Goal: Transaction & Acquisition: Purchase product/service

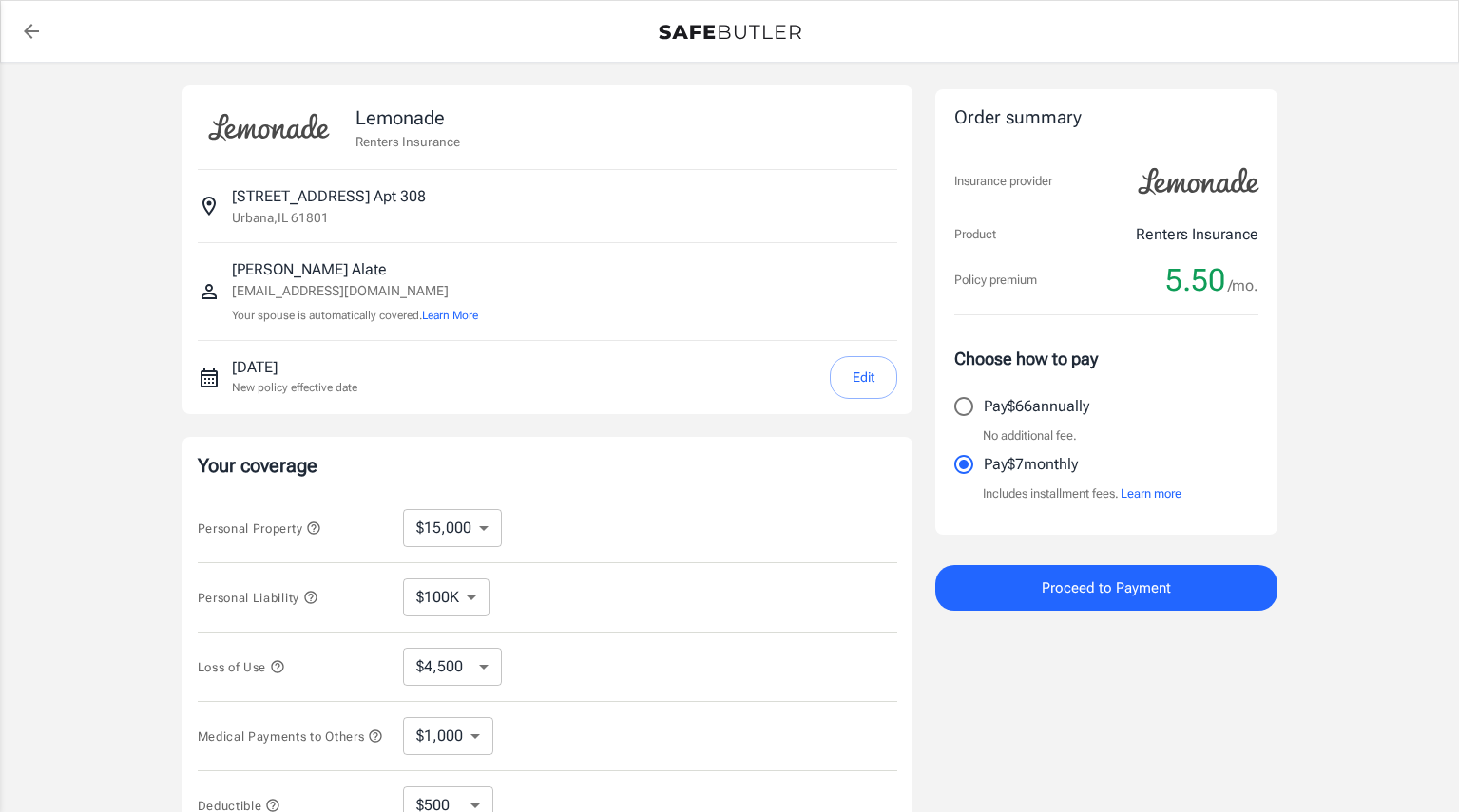
select select "15000"
select select "500"
click at [435, 313] on button "Learn More" at bounding box center [450, 316] width 56 height 17
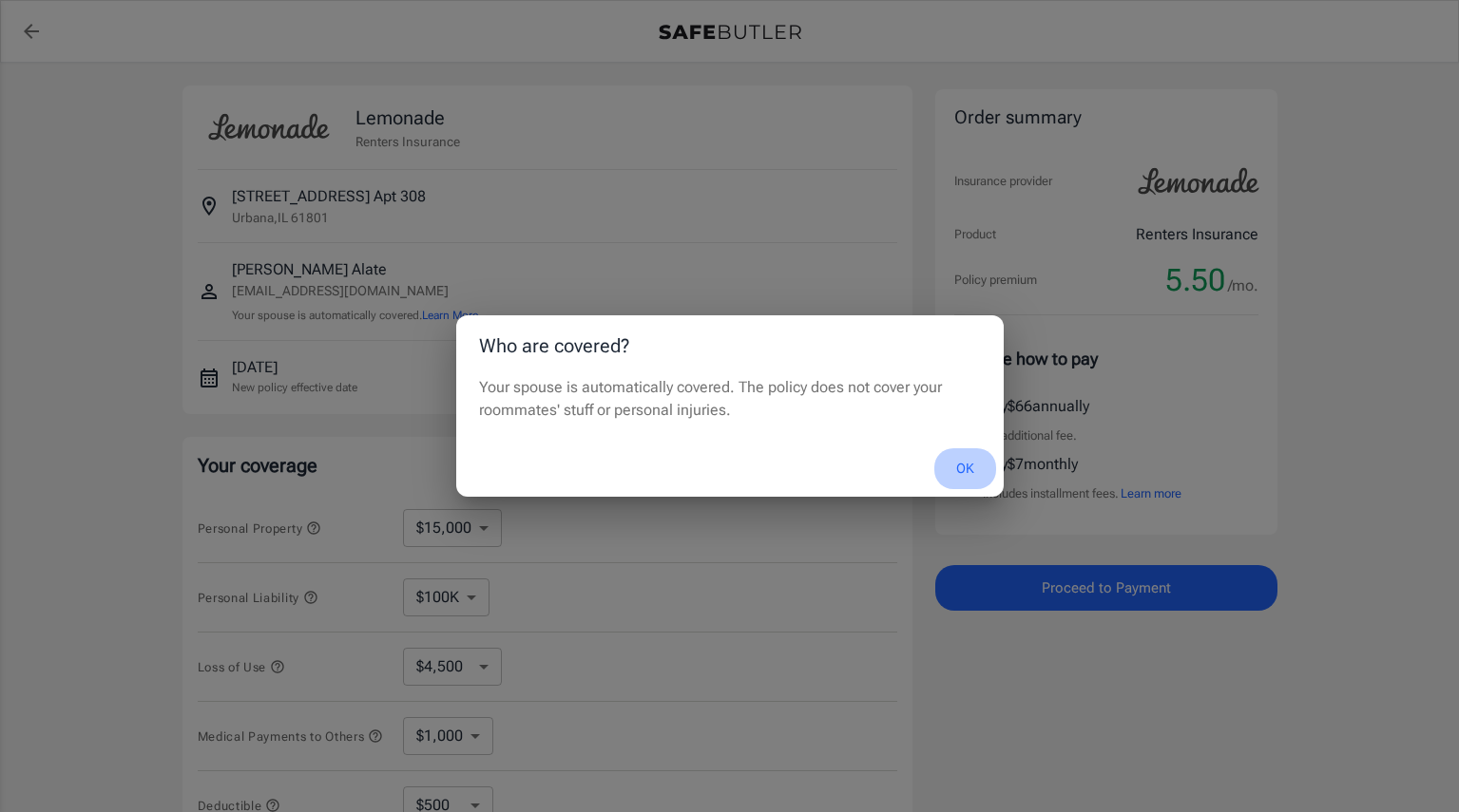
click at [974, 454] on button "OK" at bounding box center [966, 469] width 62 height 40
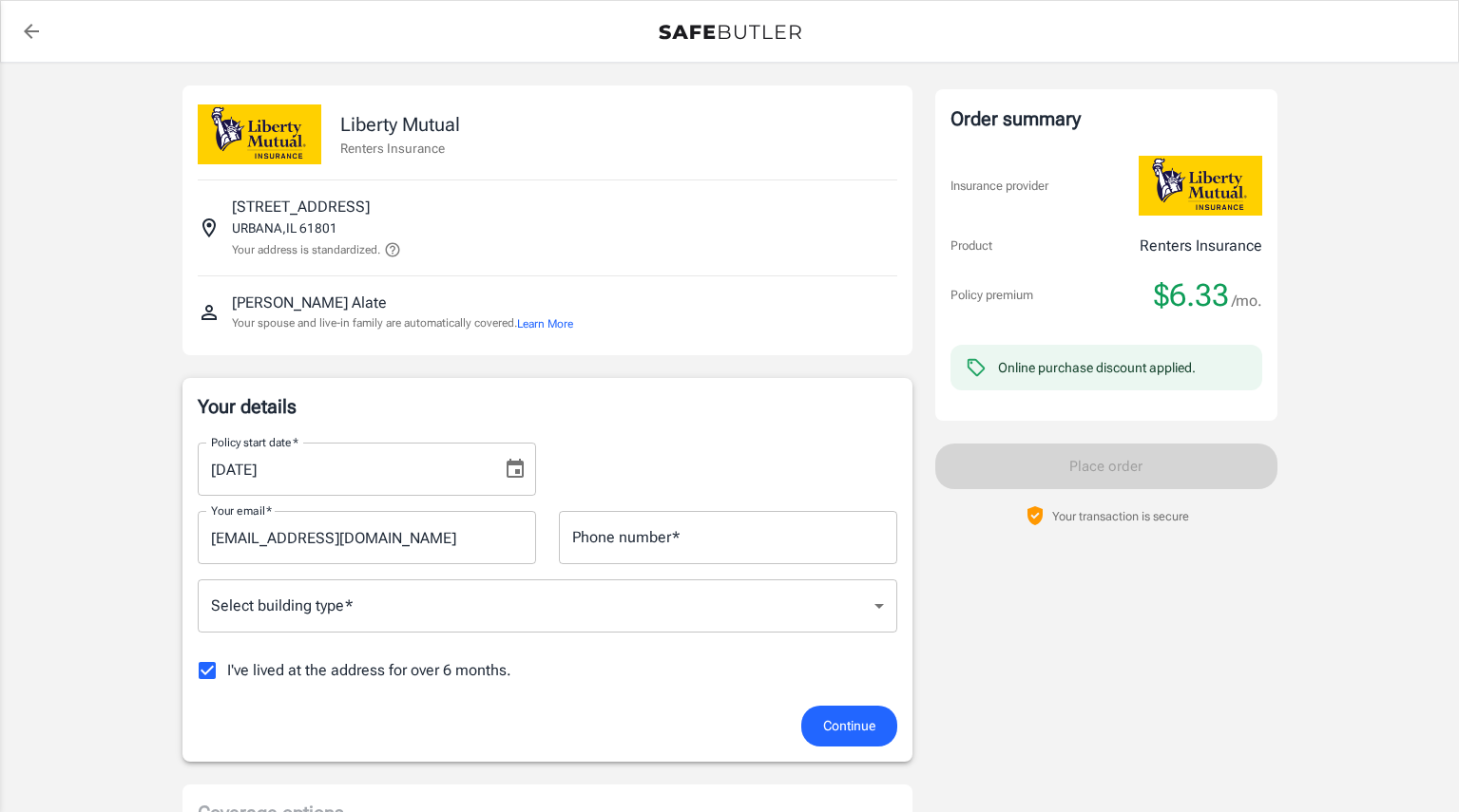
click at [614, 551] on input "Phone number   *" at bounding box center [728, 537] width 338 height 53
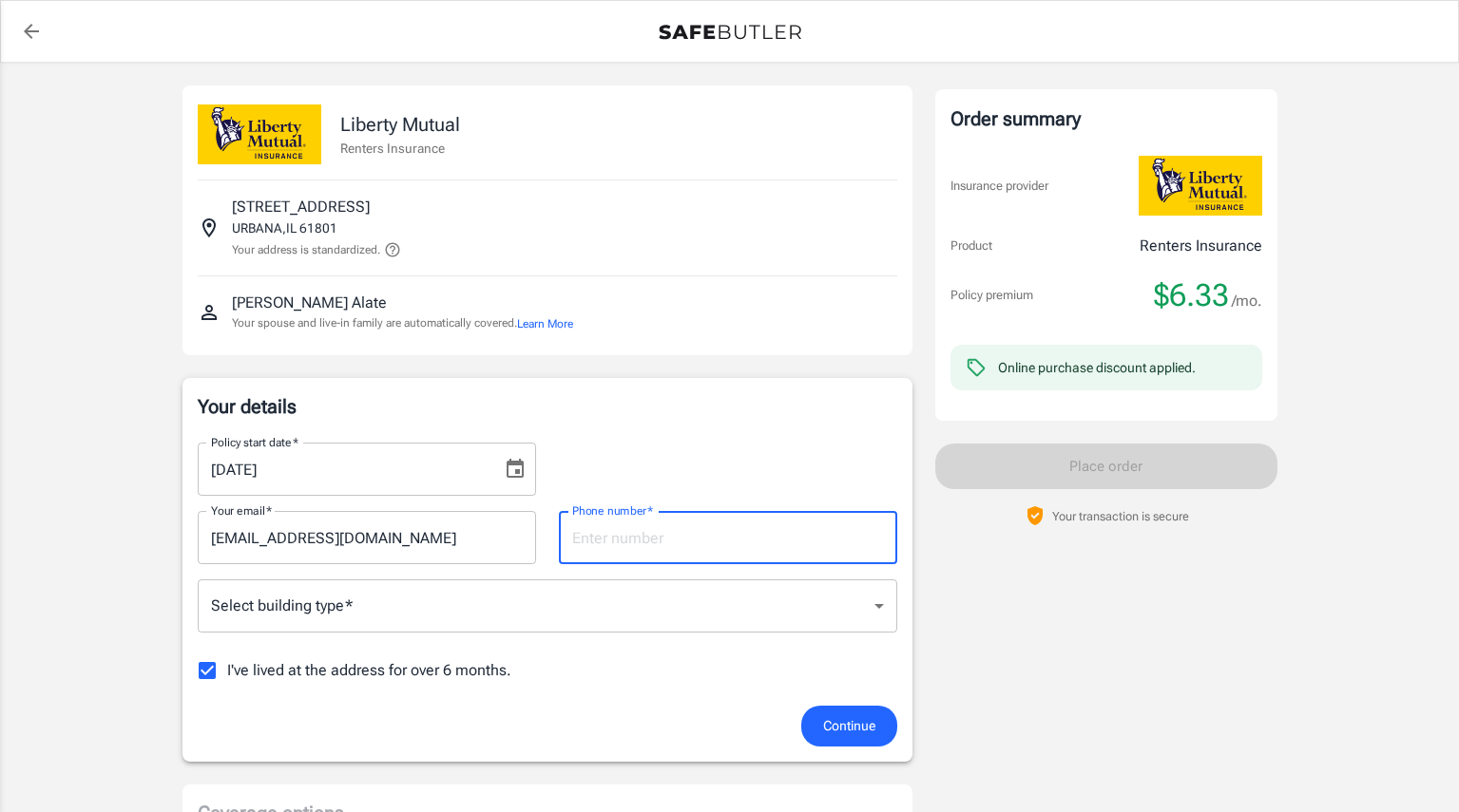
type input "2177660323"
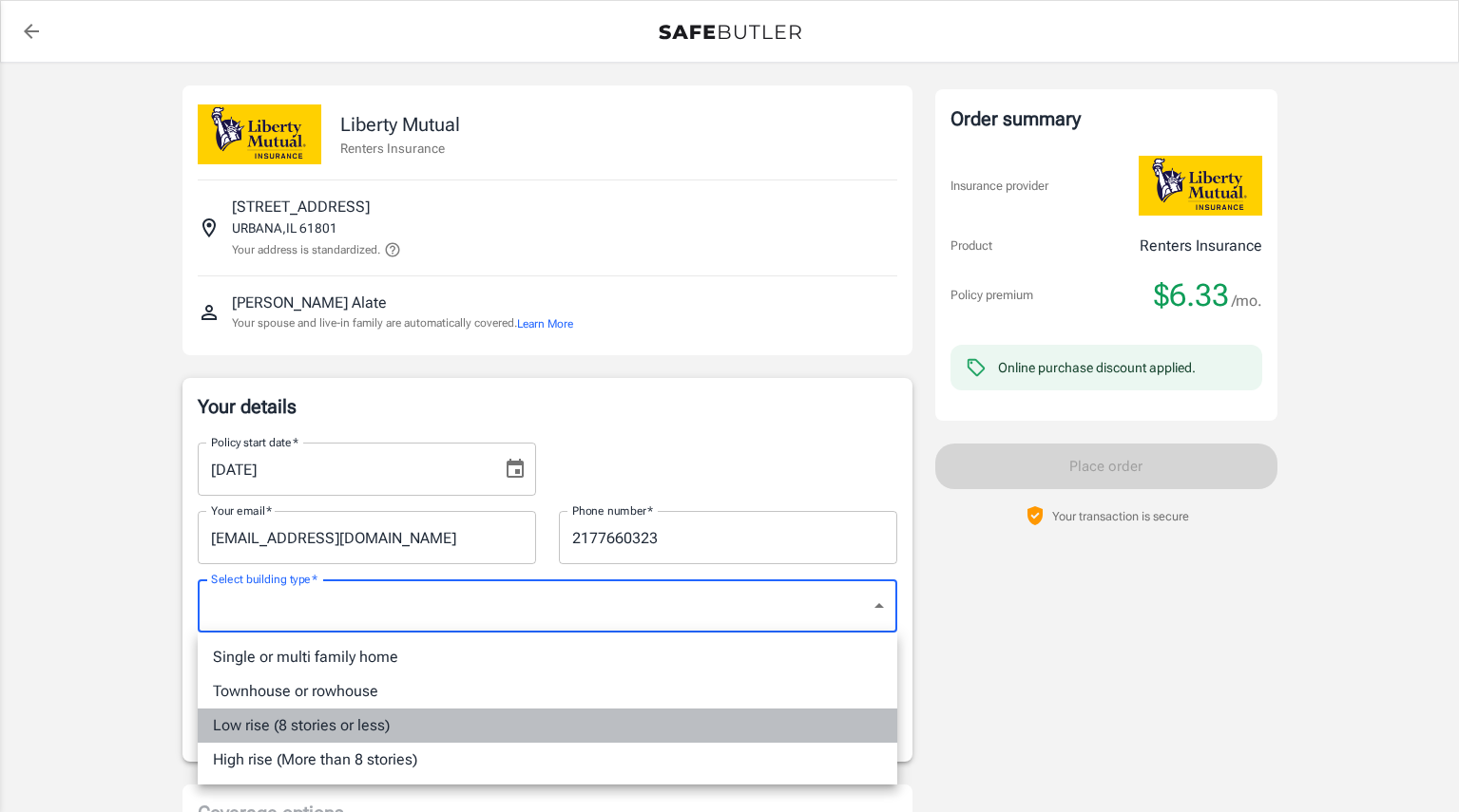
click at [405, 725] on li "Low rise (8 stories or less)" at bounding box center [547, 726] width 700 height 35
type input "lowrise"
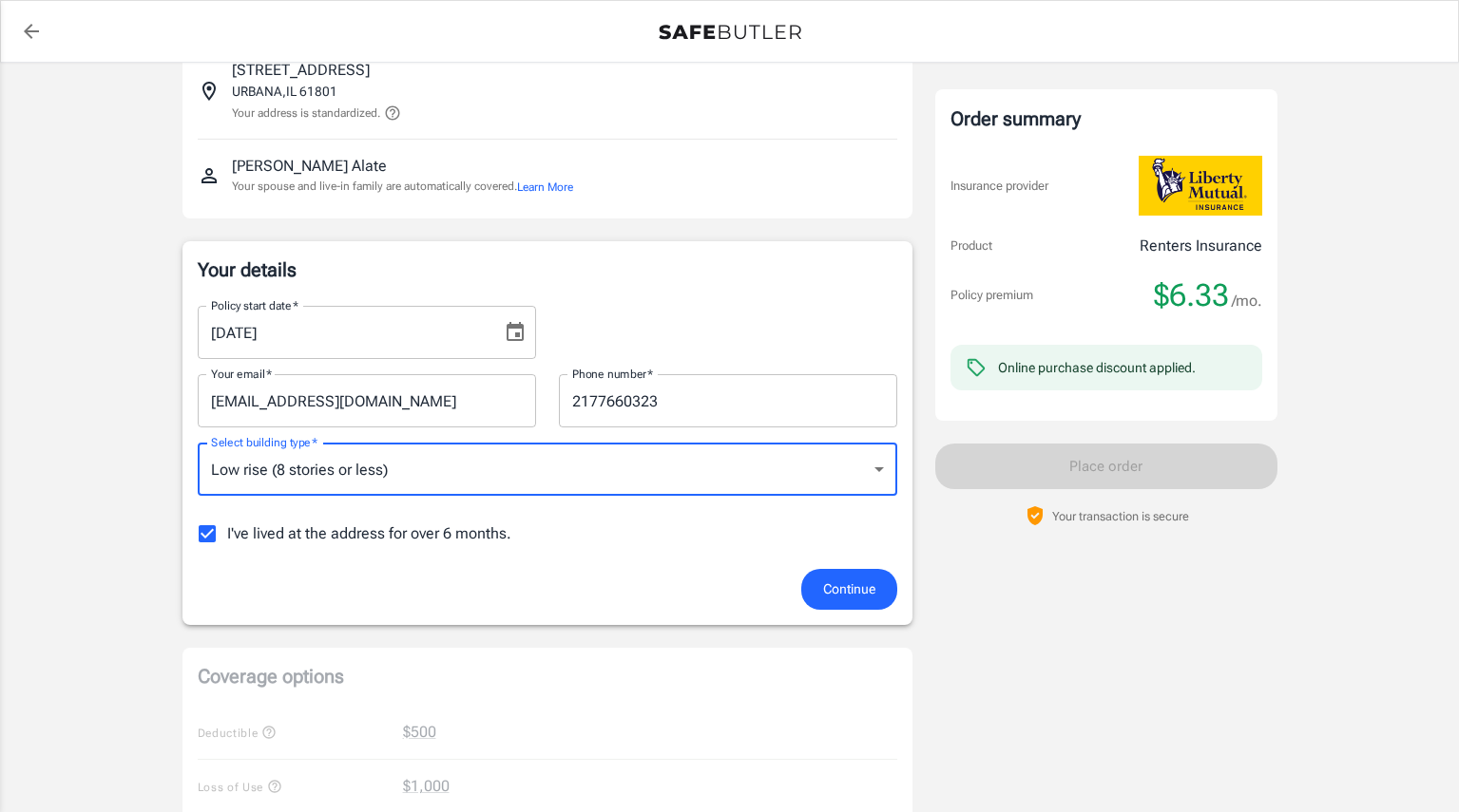
scroll to position [154, 0]
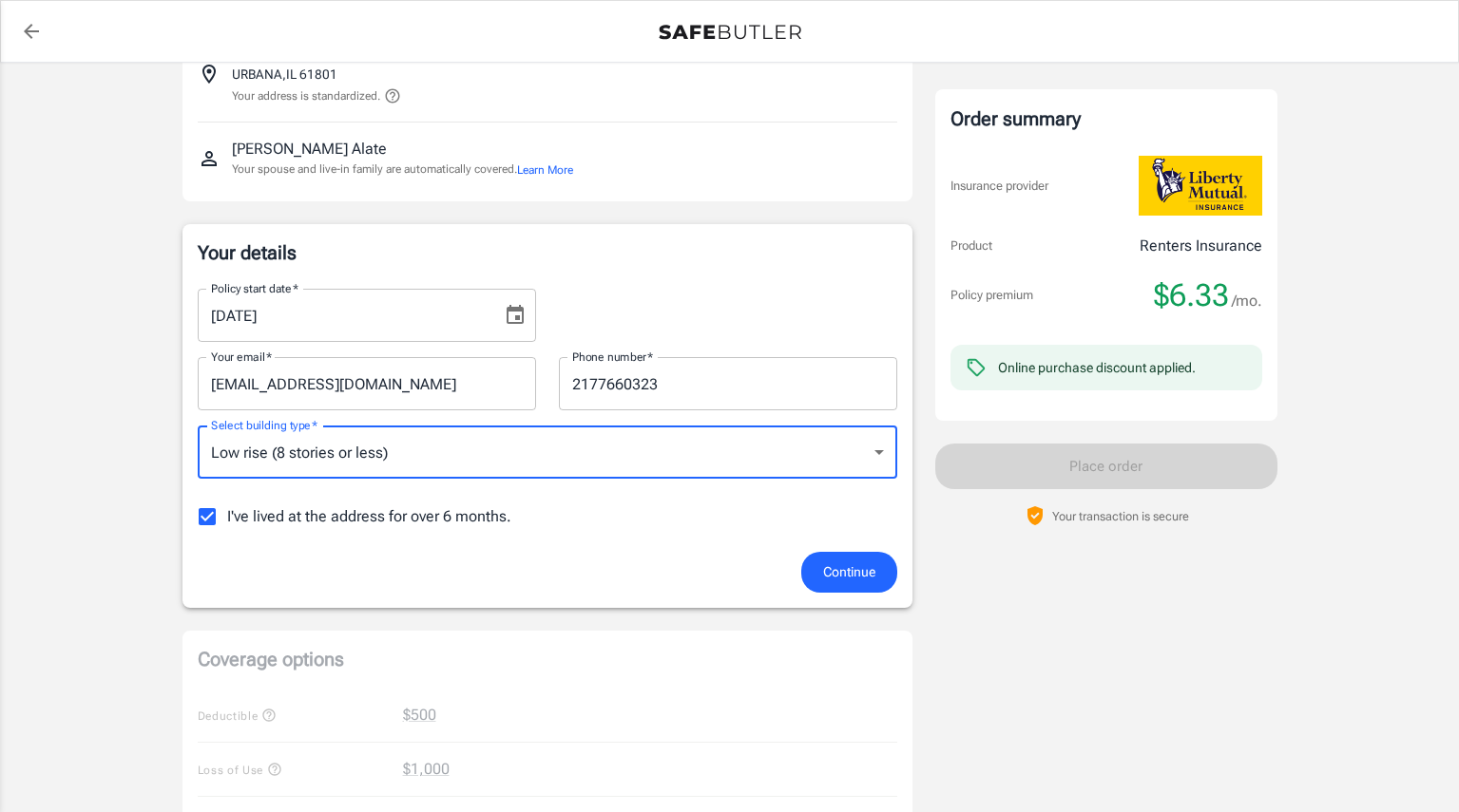
click at [209, 514] on input "I've lived at the address for over 6 months." at bounding box center [206, 516] width 40 height 39
checkbox input "false"
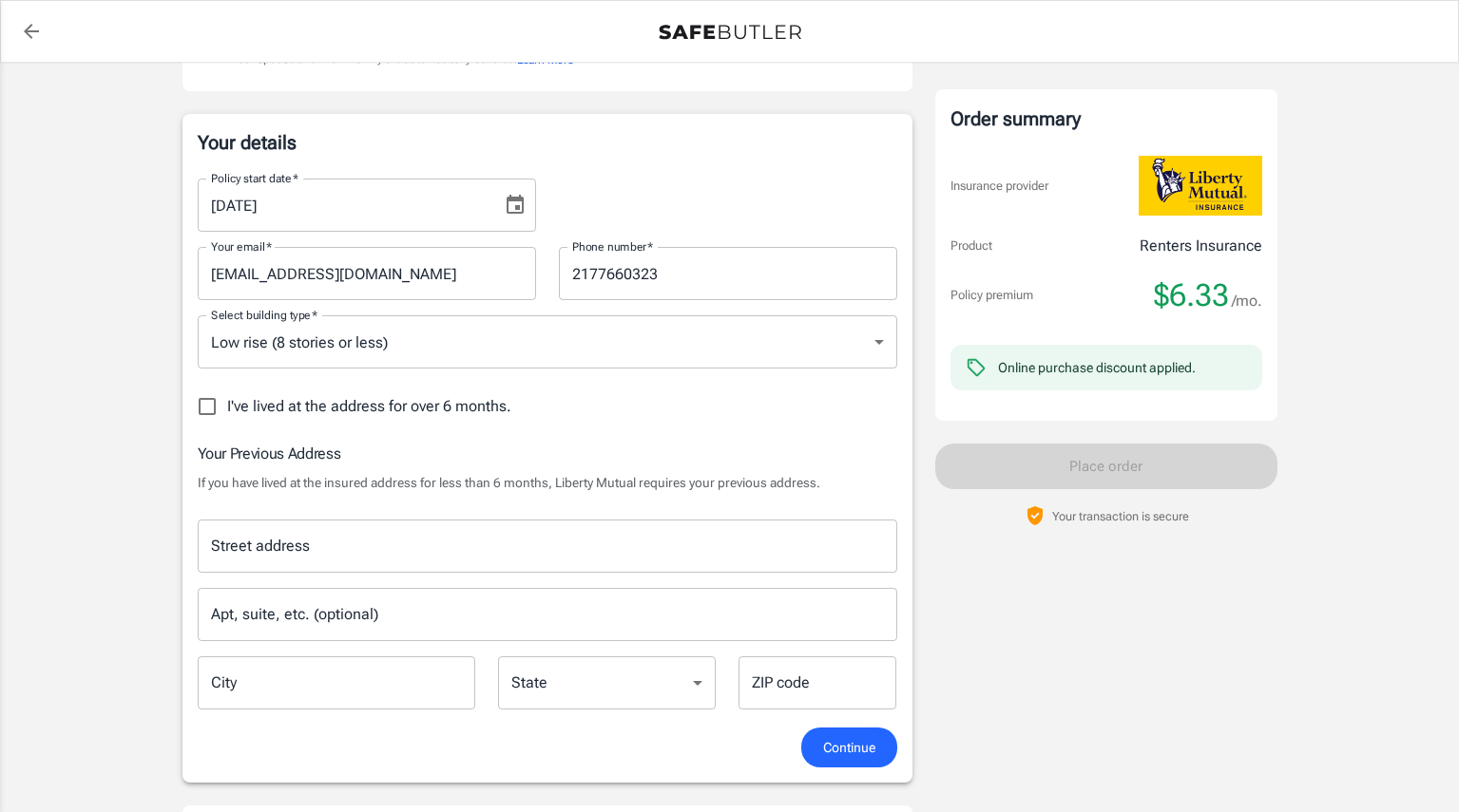
scroll to position [267, 0]
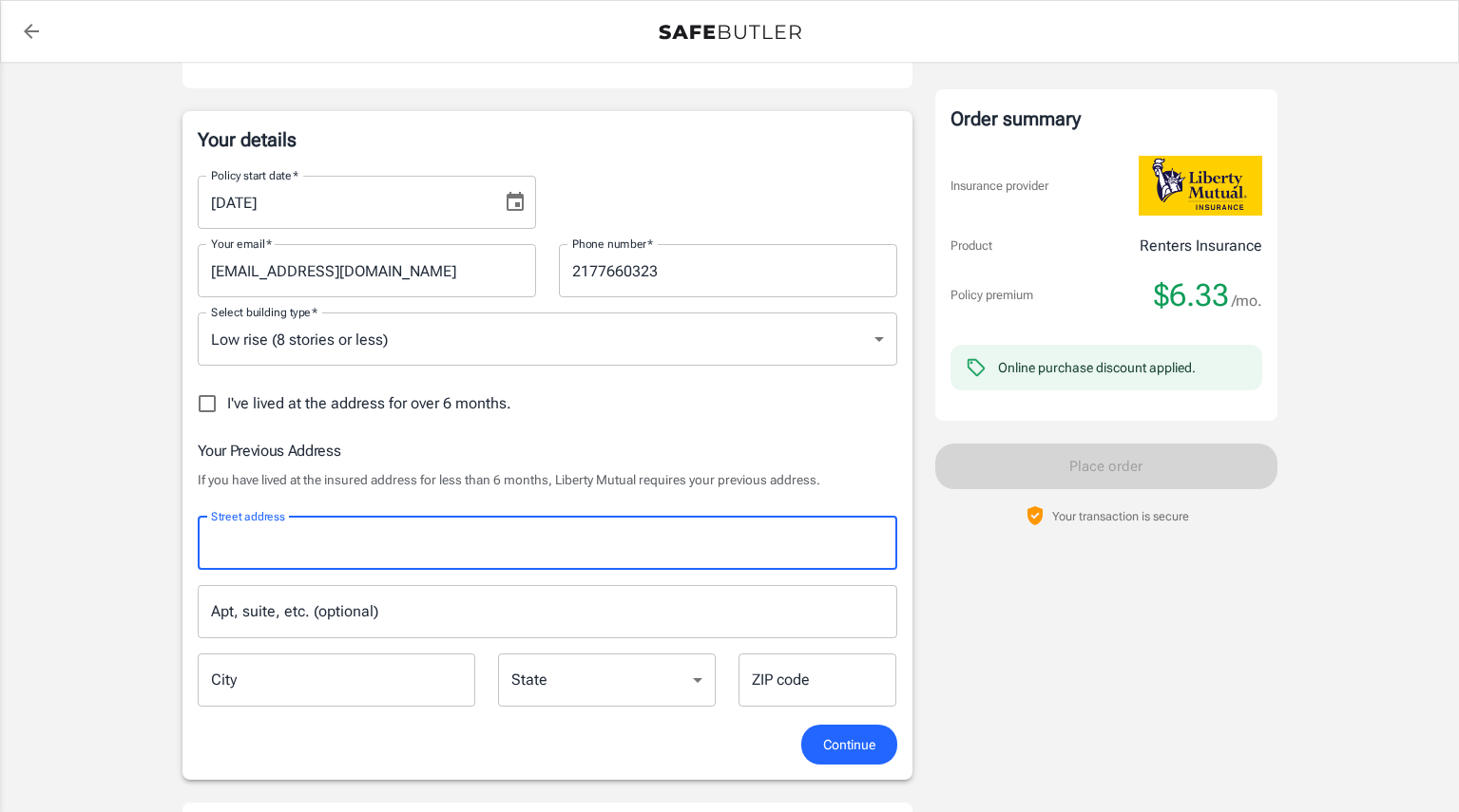
click at [285, 528] on div "Street address Street address" at bounding box center [547, 543] width 700 height 53
type input "304 E Daniel St"
type input "Champaign"
type input "61820"
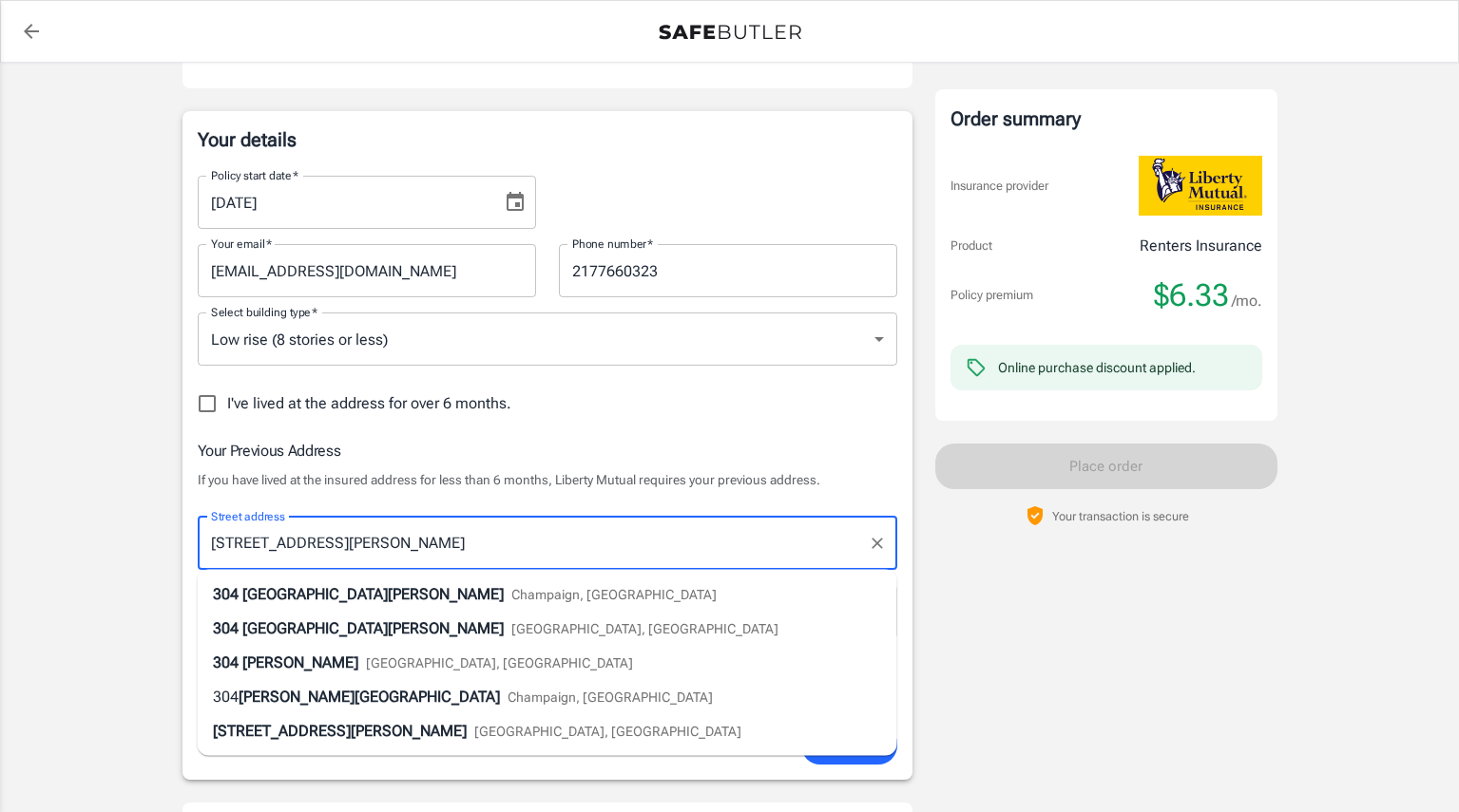
click at [318, 607] on li "304 East Daniel Street Champaign, IL" at bounding box center [547, 595] width 700 height 35
type input "304 East Daniel Street"
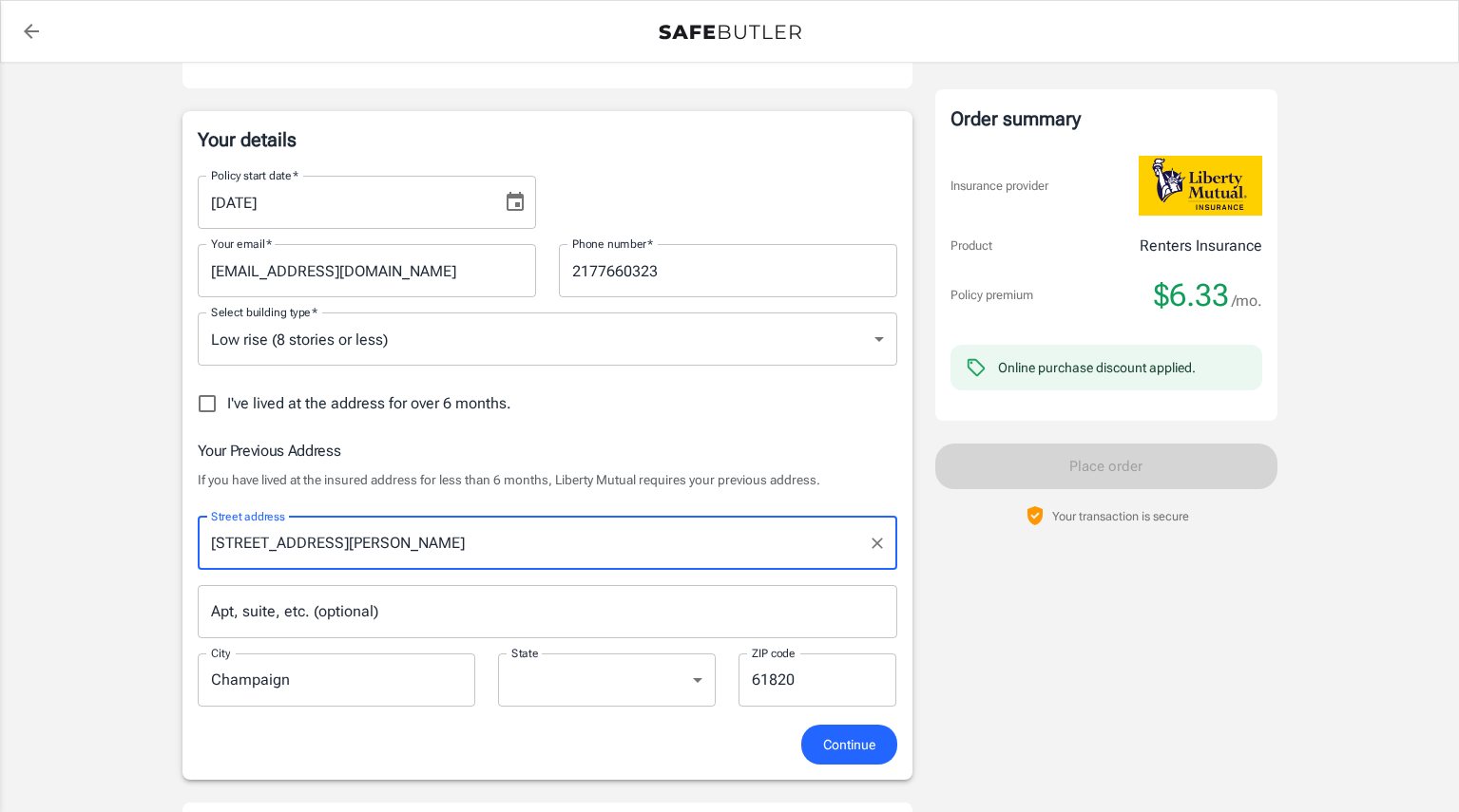
select select "IL"
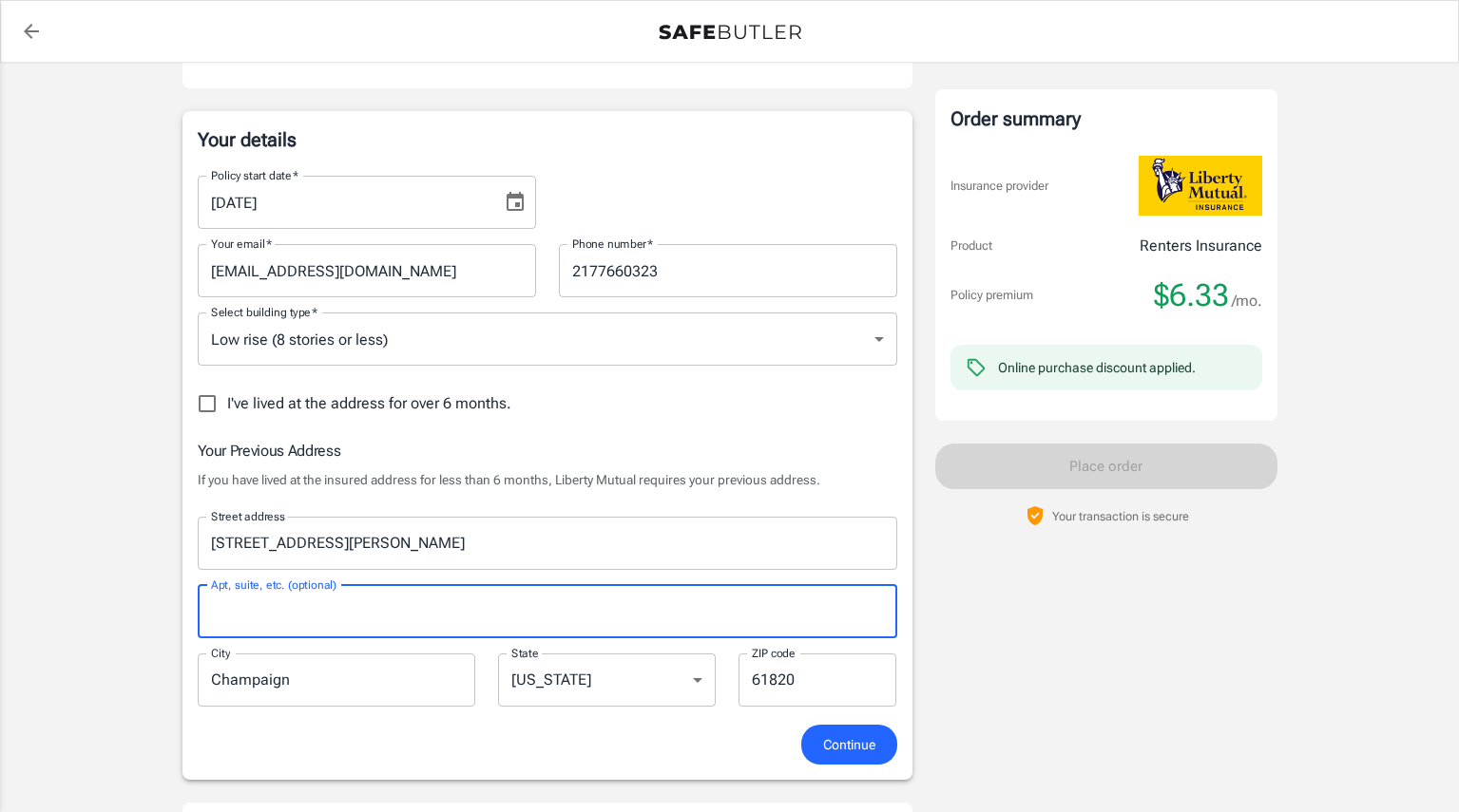
click at [317, 608] on input "Apt, suite, etc. (optional)" at bounding box center [547, 612] width 700 height 53
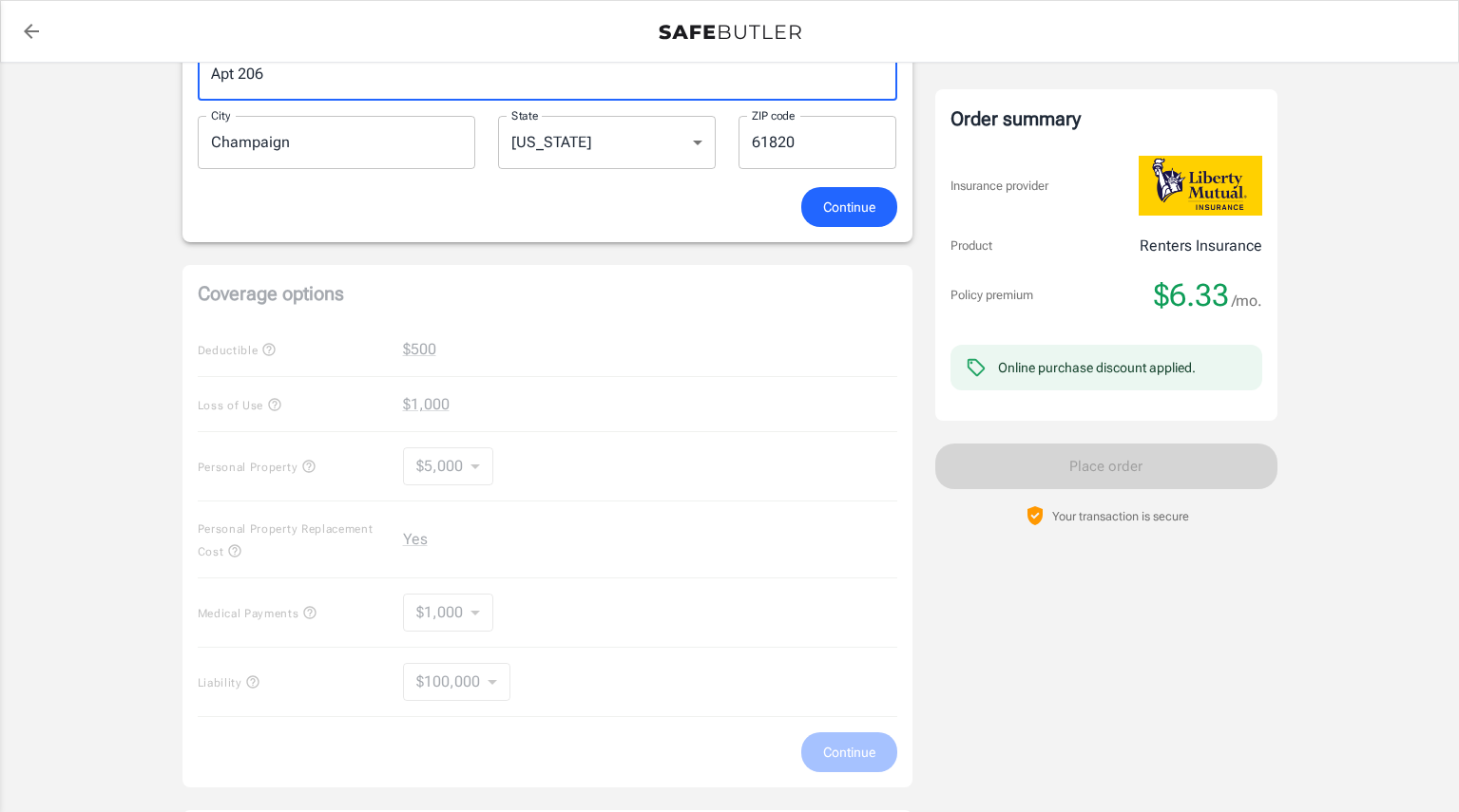
scroll to position [802, 0]
type input "Apt 206"
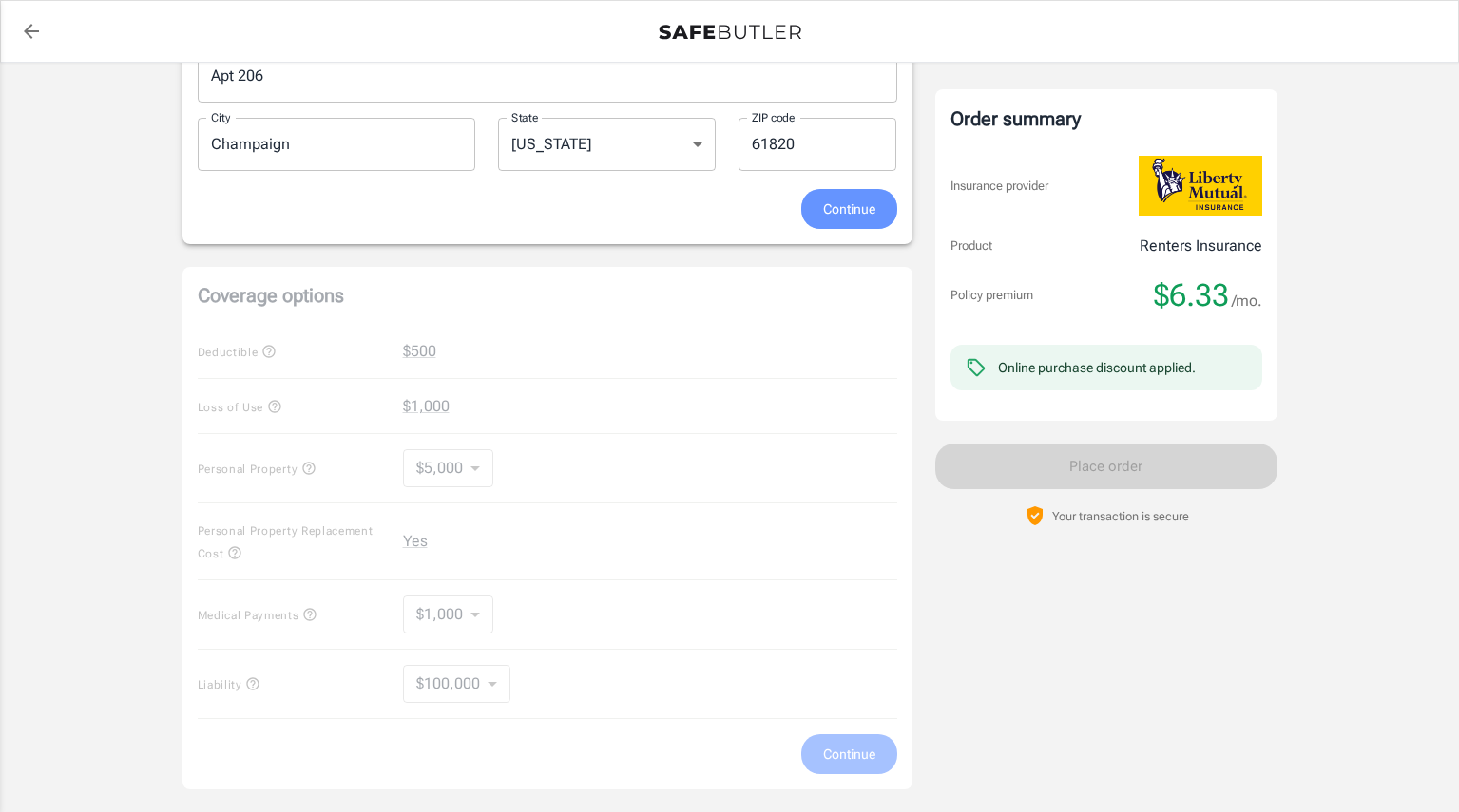
click at [836, 219] on span "Continue" at bounding box center [849, 209] width 52 height 24
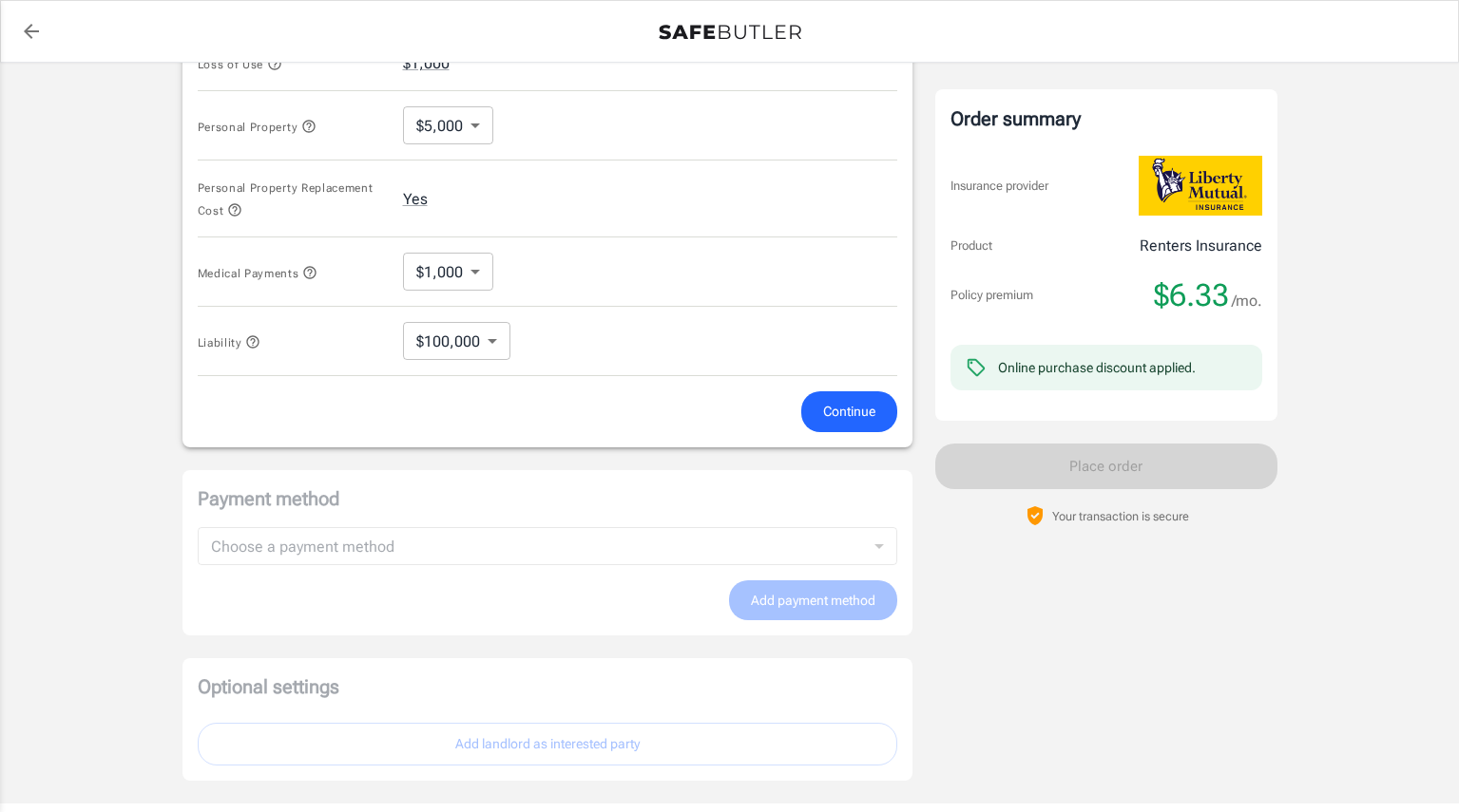
scroll to position [1057, 0]
